Goal: Information Seeking & Learning: Check status

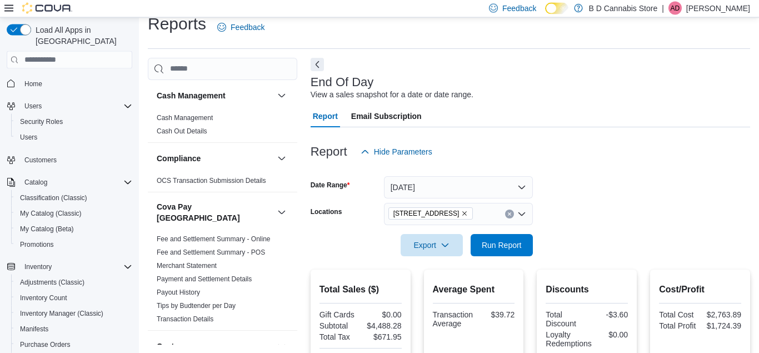
scroll to position [14, 0]
